Goal: Find specific page/section: Find specific page/section

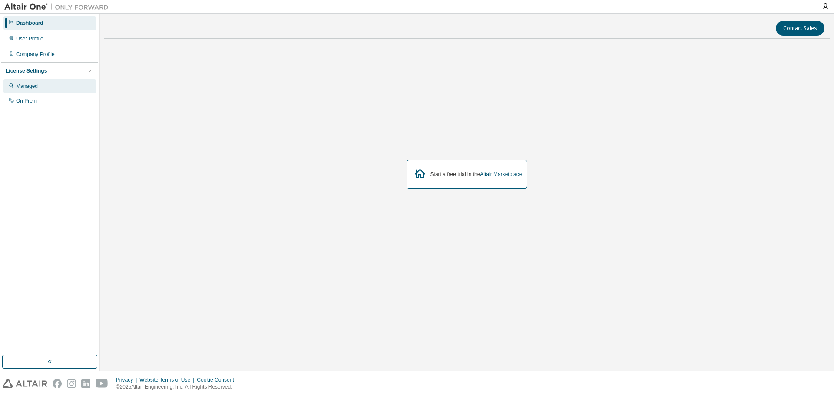
click at [31, 86] on div "Managed" at bounding box center [27, 86] width 22 height 7
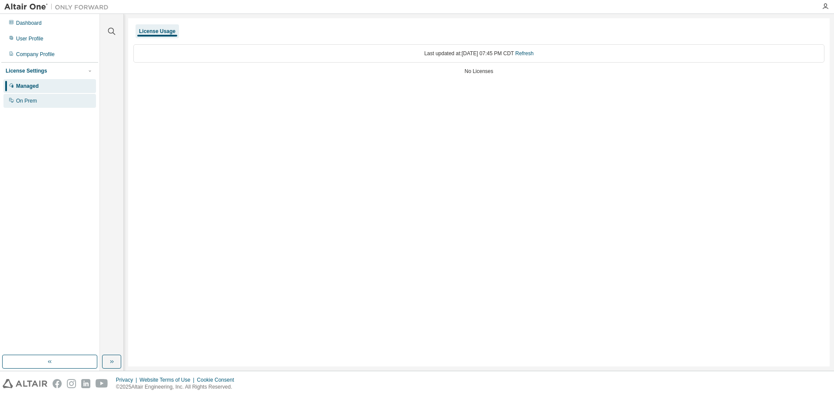
click at [30, 102] on div "On Prem" at bounding box center [26, 100] width 21 height 7
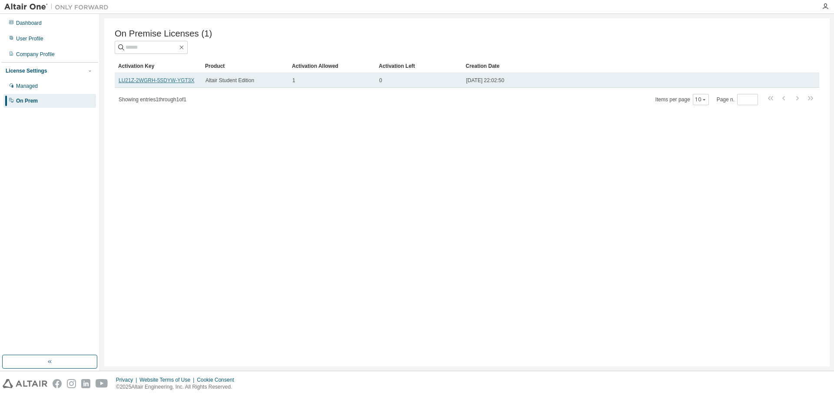
click at [159, 83] on link "LU21Z-2WGRH-5SDYW-YGT3X" at bounding box center [157, 80] width 76 height 6
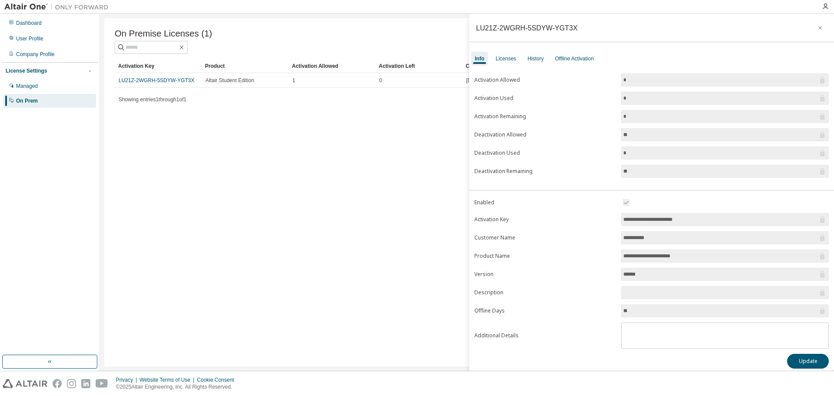
click at [406, 41] on div "On Premise Licenses (1)" at bounding box center [467, 41] width 704 height 25
click at [543, 29] on div "LU21Z-2WGRH-5SDYW-YGT3X" at bounding box center [527, 27] width 102 height 7
click at [817, 26] on icon "button" at bounding box center [820, 27] width 6 height 7
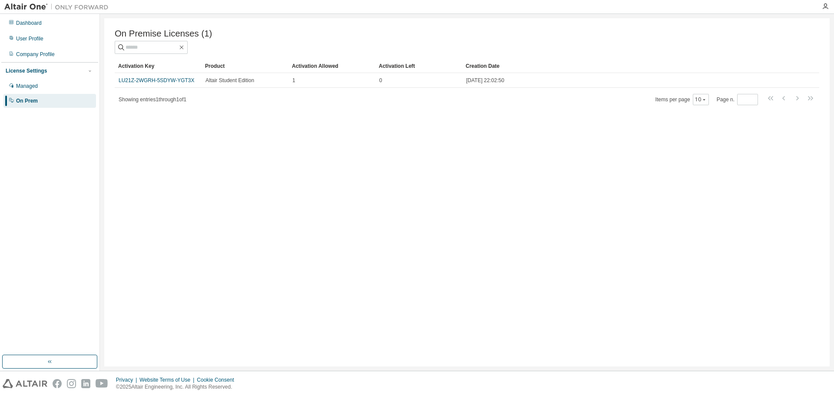
click at [30, 7] on img at bounding box center [58, 7] width 109 height 9
click at [23, 23] on div "Dashboard" at bounding box center [29, 23] width 26 height 7
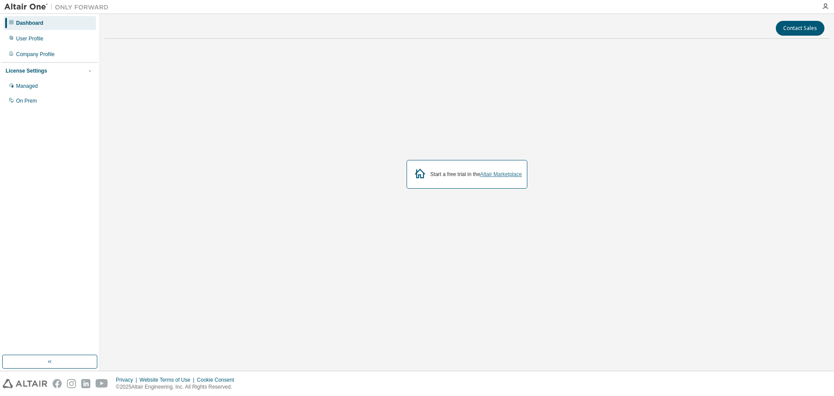
click at [506, 176] on link "Altair Marketplace" at bounding box center [501, 174] width 42 height 6
